Goal: Information Seeking & Learning: Learn about a topic

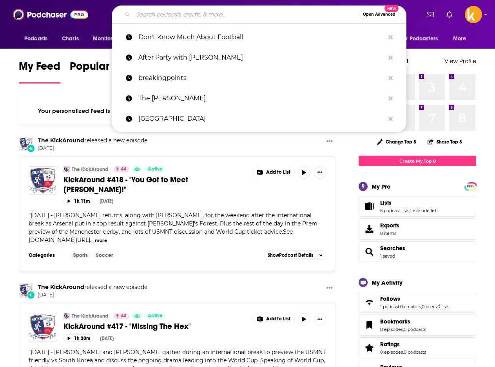
click at [211, 16] on input "Search podcasts, credits, & more..." at bounding box center [246, 14] width 226 height 13
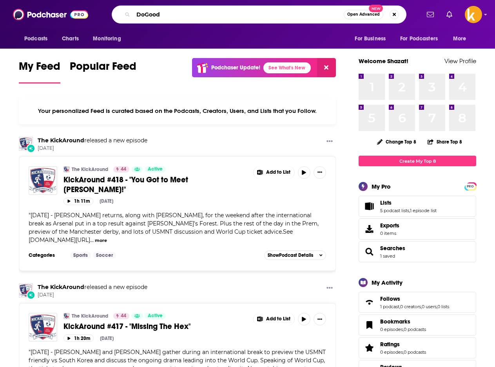
type input "DoGood"
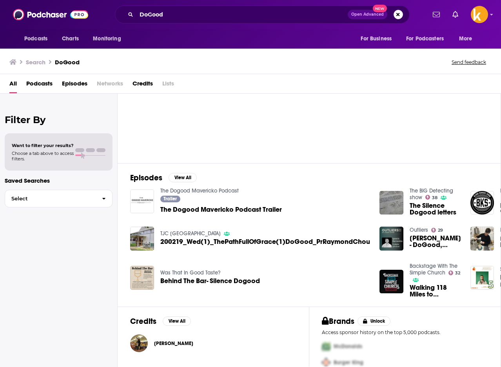
scroll to position [70, 0]
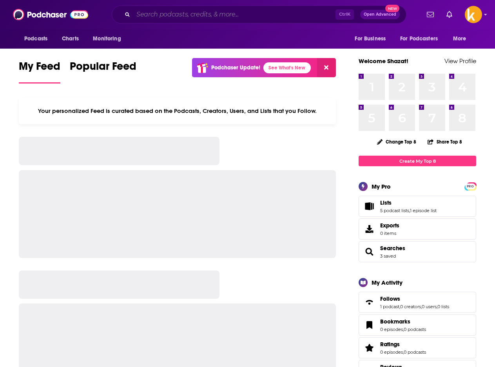
click at [179, 16] on input "Search podcasts, credits, & more..." at bounding box center [234, 14] width 202 height 13
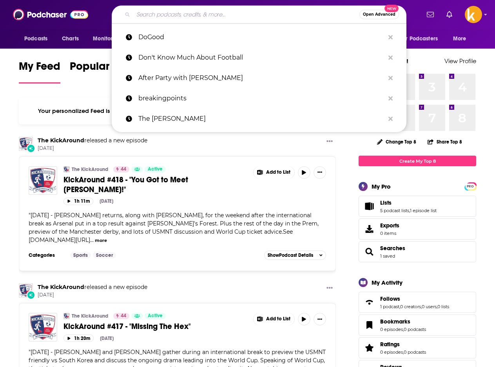
paste input "DoGood Insider"
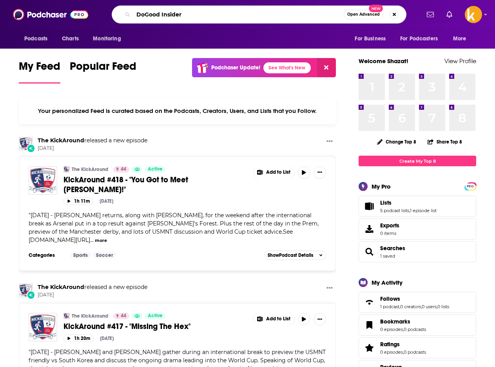
type input "DoGood Insider"
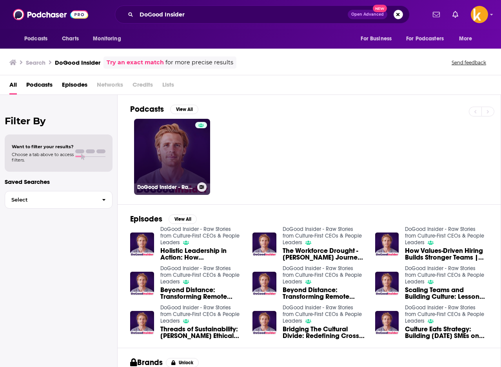
click at [182, 161] on link "DoGood Insider - Raw Stories from Culture-First CEOs & People Leaders" at bounding box center [172, 157] width 76 height 76
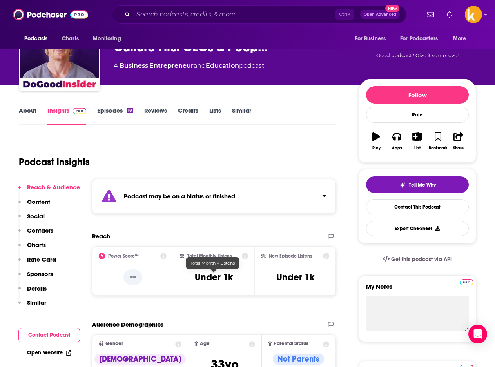
scroll to position [39, 0]
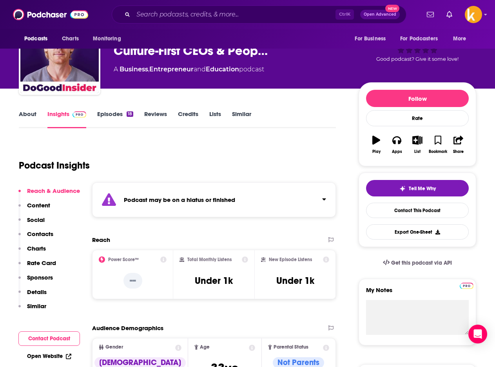
click at [105, 115] on link "Episodes 18" at bounding box center [115, 119] width 36 height 18
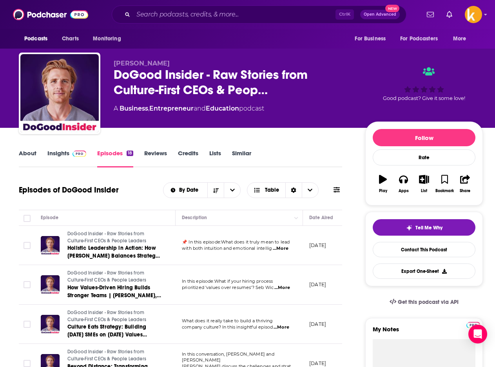
click at [27, 151] on link "About" at bounding box center [28, 158] width 18 height 18
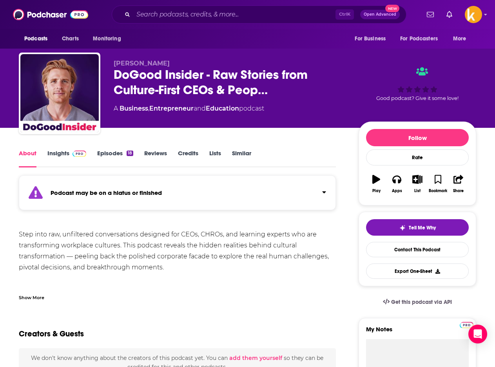
click at [64, 153] on link "Insights" at bounding box center [66, 158] width 39 height 18
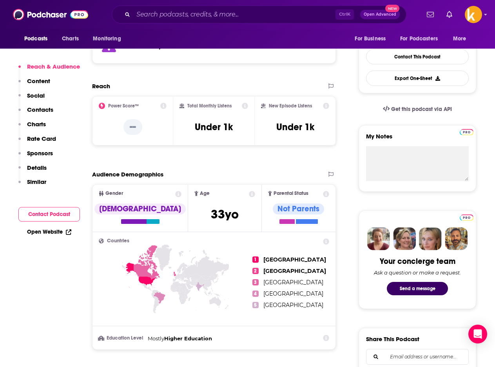
scroll to position [196, 0]
